Goal: Communication & Community: Connect with others

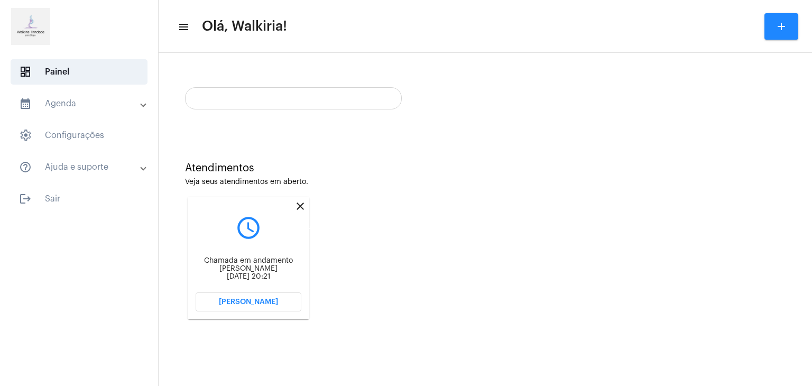
click at [300, 205] on mat-icon "close" at bounding box center [300, 206] width 13 height 13
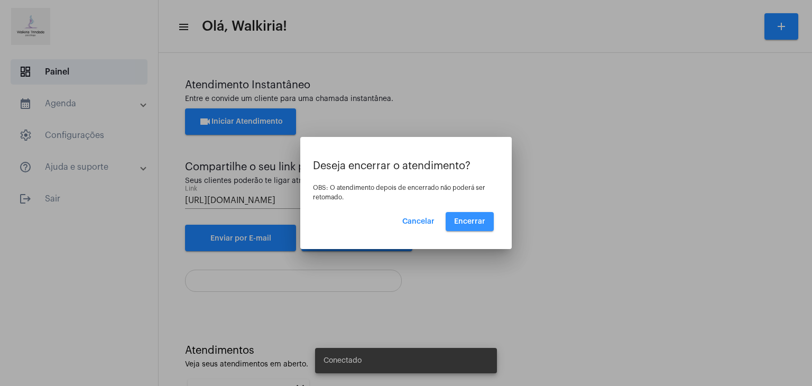
click at [469, 228] on button "Encerrar" at bounding box center [470, 221] width 48 height 19
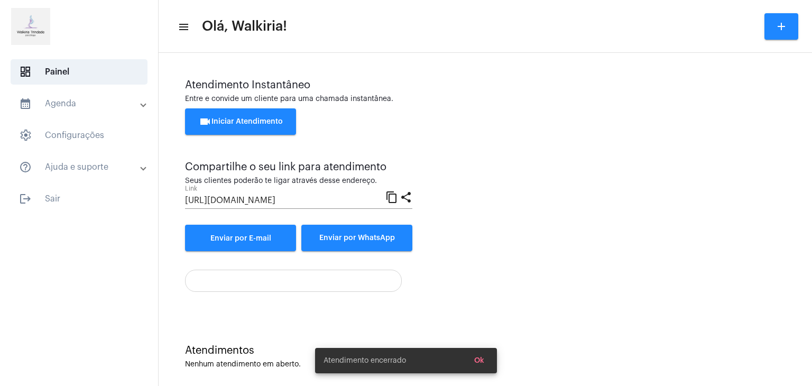
click at [391, 195] on mat-icon "content_copy" at bounding box center [391, 196] width 13 height 13
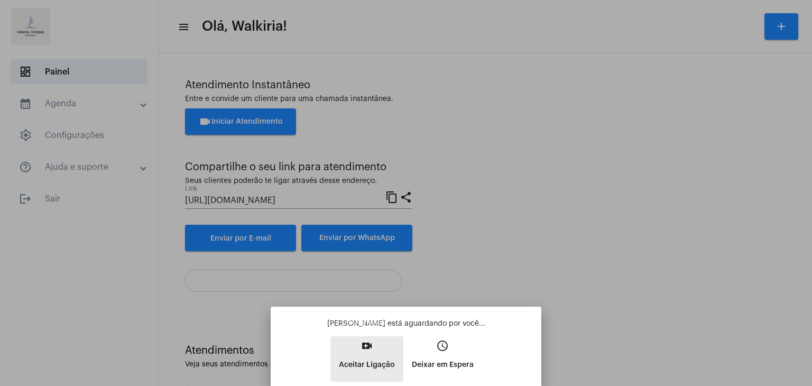
click at [366, 349] on mat-icon "video_call" at bounding box center [367, 345] width 13 height 13
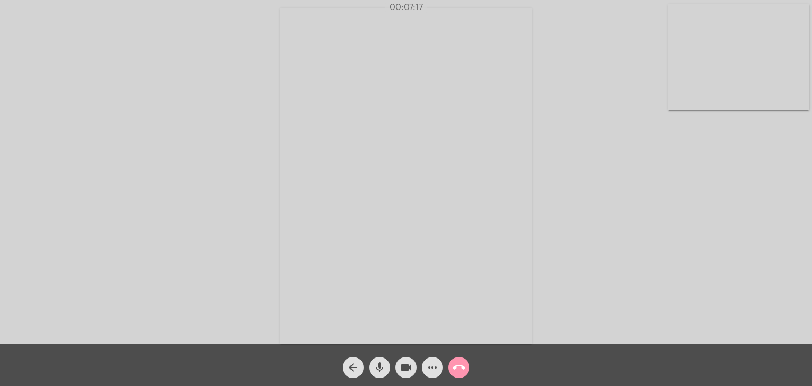
click at [610, 135] on div "Acessando Câmera e Microfone..." at bounding box center [406, 175] width 810 height 344
click at [460, 365] on mat-icon "call_end" at bounding box center [459, 367] width 13 height 13
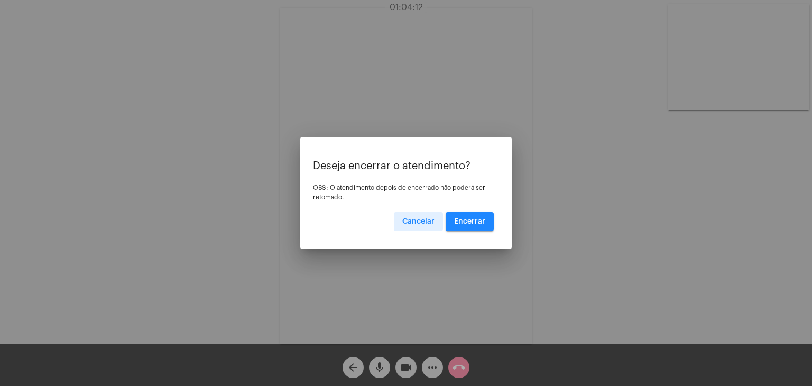
click at [465, 219] on span "Encerrar" at bounding box center [469, 221] width 31 height 7
